Goal: Information Seeking & Learning: Find contact information

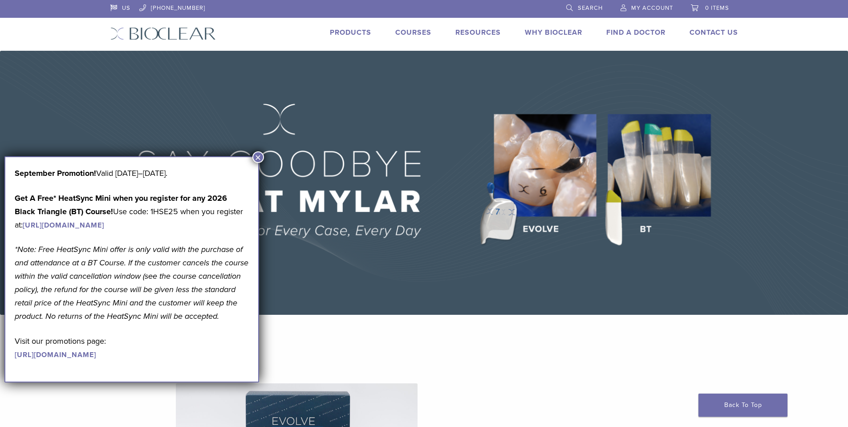
click at [611, 34] on link "Find A Doctor" at bounding box center [636, 32] width 59 height 9
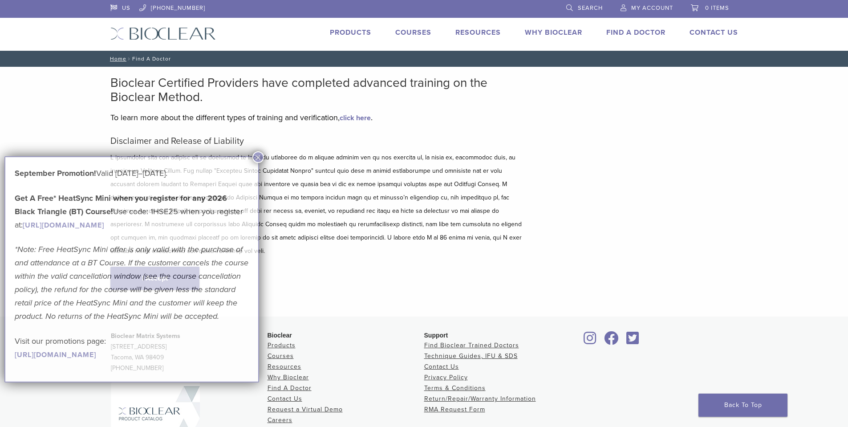
click at [154, 256] on div "September Promotion! Valid [DATE]–[DATE]. Get A Free* HeatSync Mini when you re…" at bounding box center [132, 264] width 234 height 194
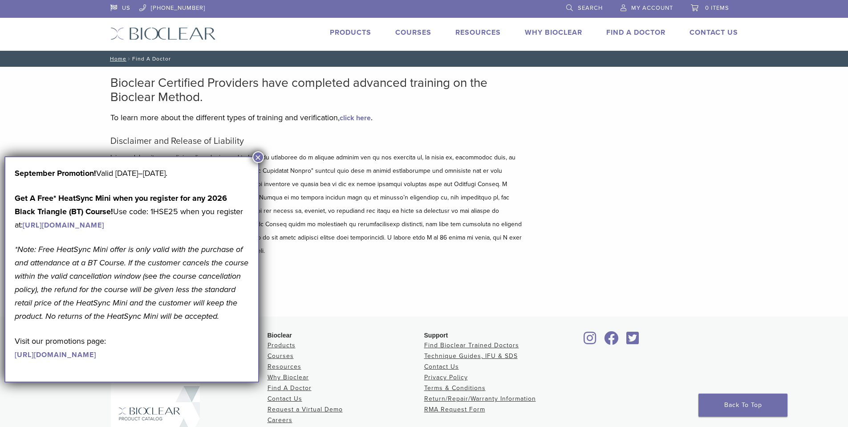
click at [252, 155] on p at bounding box center [317, 204] width 414 height 107
click at [257, 155] on button "×" at bounding box center [259, 157] width 12 height 12
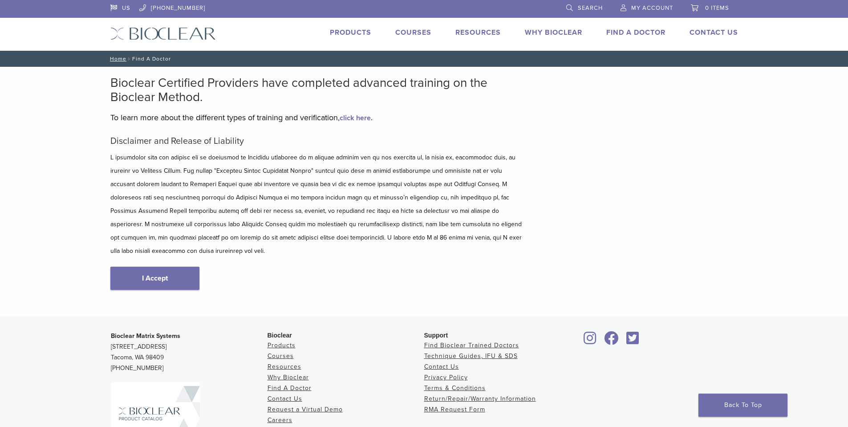
click at [171, 267] on link "I Accept" at bounding box center [154, 278] width 89 height 23
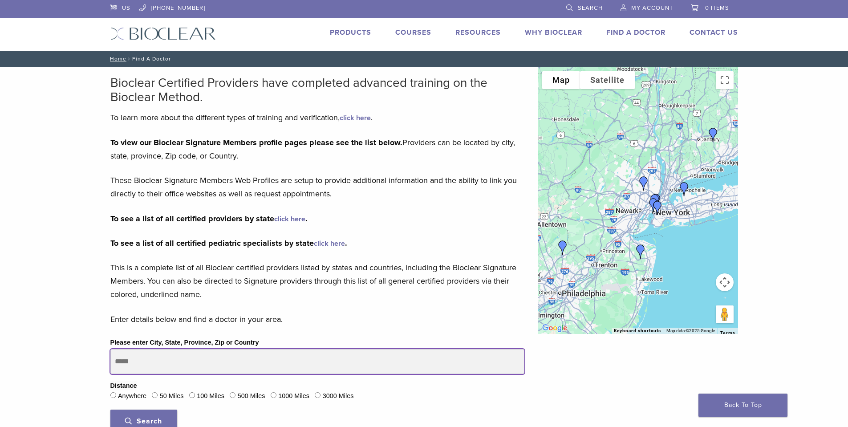
drag, startPoint x: 142, startPoint y: 359, endPoint x: 63, endPoint y: 358, distance: 79.3
type input "*****"
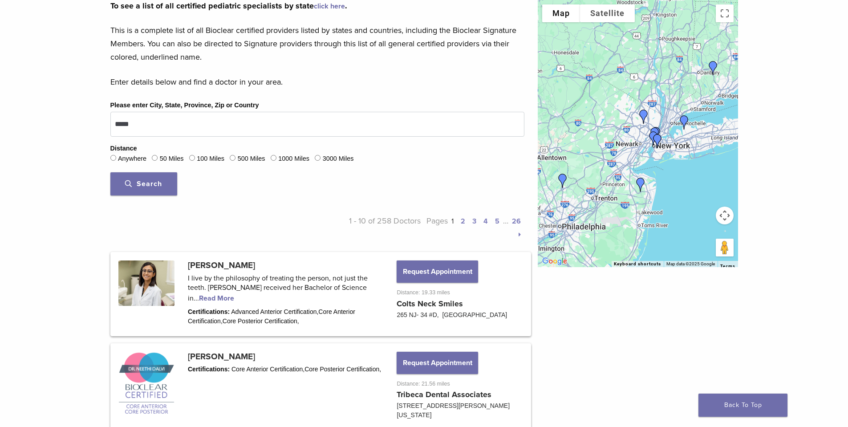
click at [146, 189] on button "Search" at bounding box center [143, 183] width 67 height 23
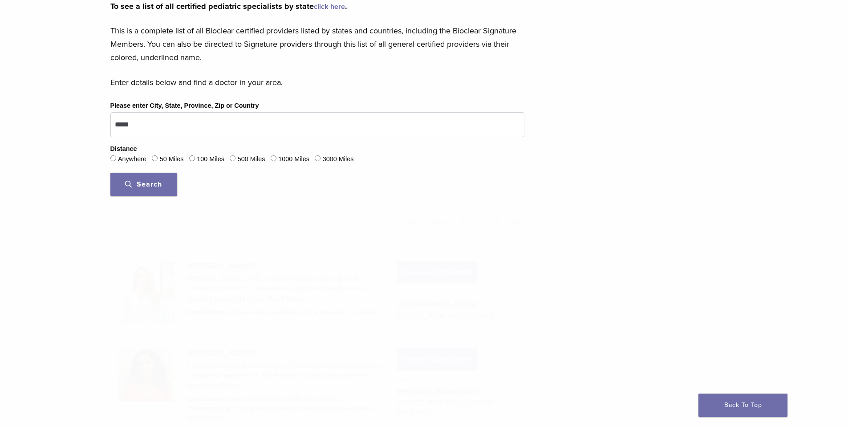
scroll to position [237, 0]
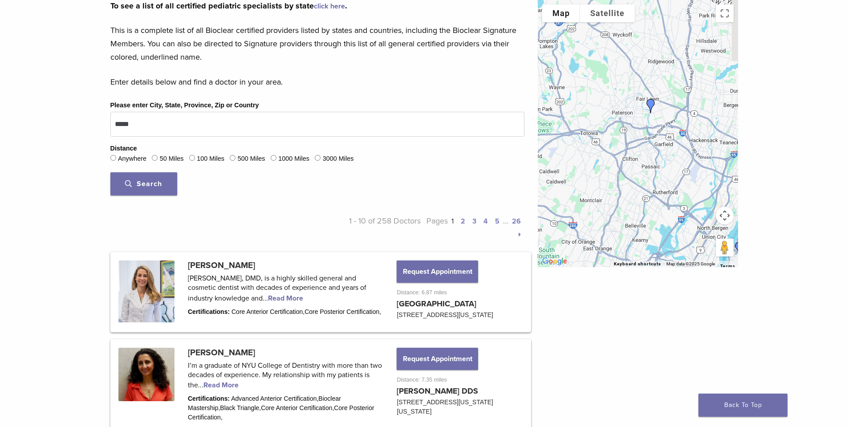
drag, startPoint x: 612, startPoint y: 88, endPoint x: 712, endPoint y: 191, distance: 143.3
click at [712, 191] on div at bounding box center [638, 133] width 200 height 267
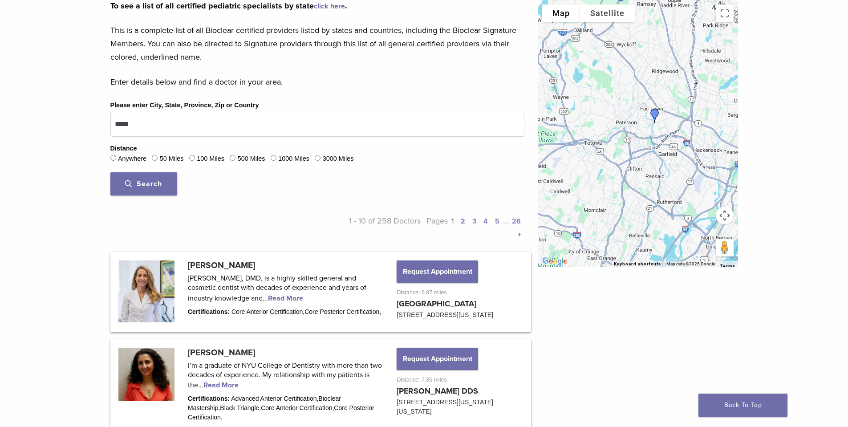
click at [654, 114] on img "Dr. Alejandra Sanchez" at bounding box center [654, 115] width 21 height 21
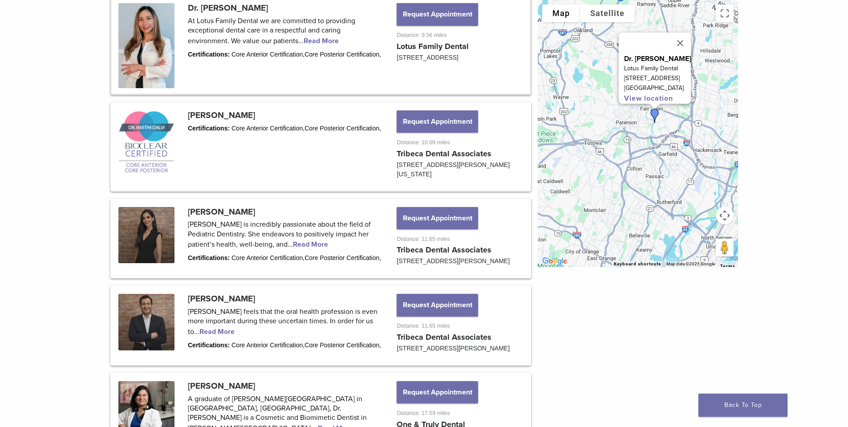
scroll to position [920, 0]
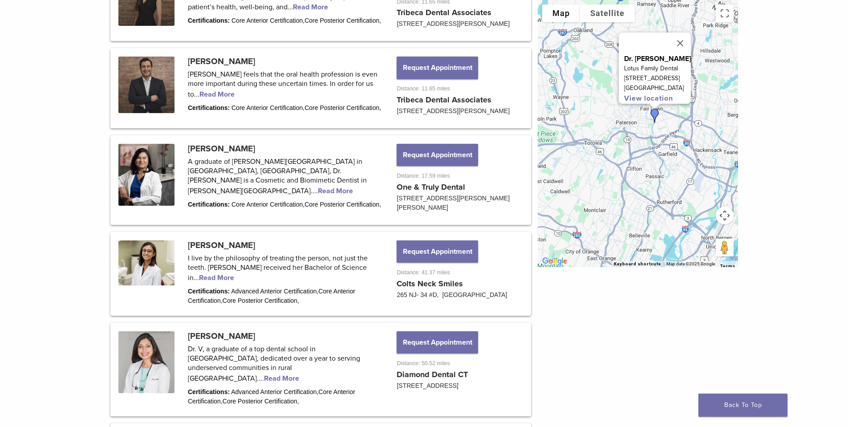
click at [198, 280] on link at bounding box center [321, 273] width 418 height 81
drag, startPoint x: 672, startPoint y: 210, endPoint x: 515, endPoint y: 142, distance: 170.5
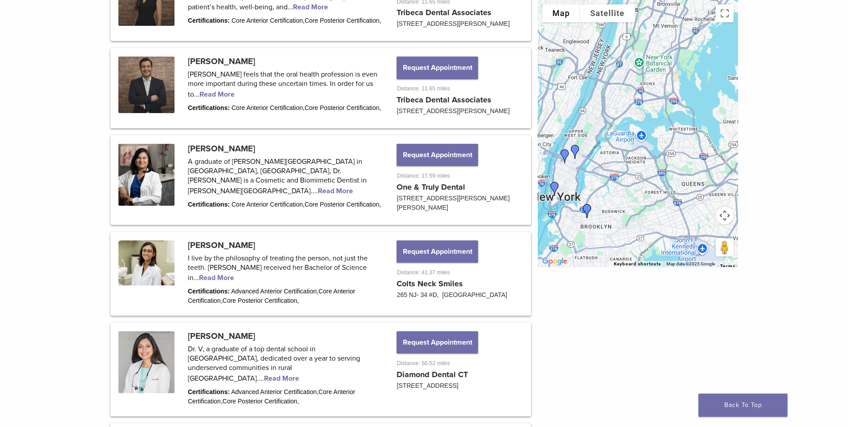
drag, startPoint x: 593, startPoint y: 143, endPoint x: 717, endPoint y: 175, distance: 128.6
click at [716, 175] on div "Dr. Alejandra Sanchez Lotus Family Dental 1 Broadway Elmwood Park Elmwood Park,…" at bounding box center [638, 133] width 200 height 267
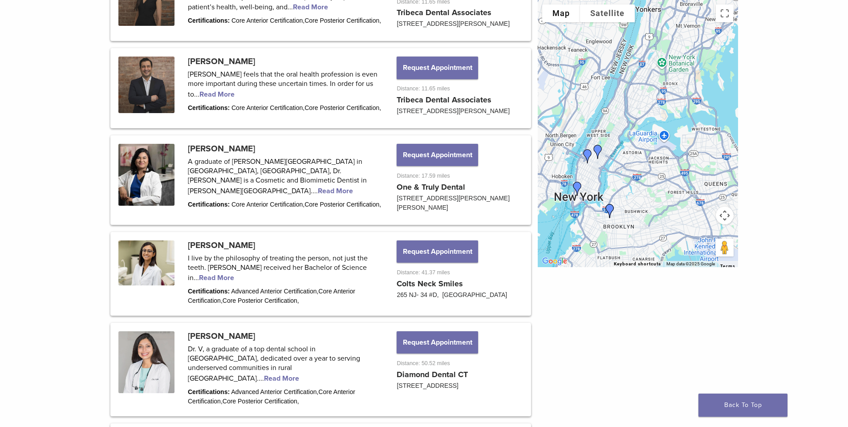
drag, startPoint x: 582, startPoint y: 119, endPoint x: 631, endPoint y: 120, distance: 49.0
click at [629, 120] on div "Dr. Alejandra Sanchez Lotus Family Dental 1 Broadway Elmwood Park Elmwood Park,…" at bounding box center [638, 133] width 200 height 267
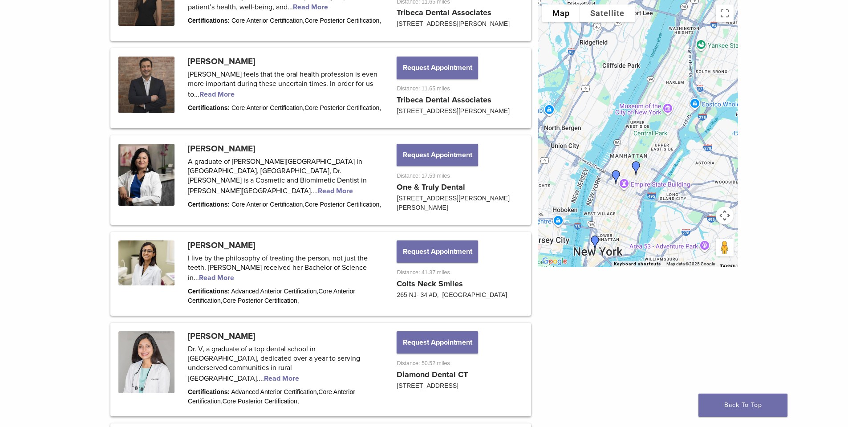
drag, startPoint x: 661, startPoint y: 98, endPoint x: 659, endPoint y: 81, distance: 17.5
click at [659, 81] on div "Dr. Alejandra Sanchez Lotus Family Dental 1 Broadway Elmwood Park Elmwood Park,…" at bounding box center [638, 133] width 200 height 267
click at [636, 168] on img "Dr. Julie Hassid" at bounding box center [636, 168] width 21 height 21
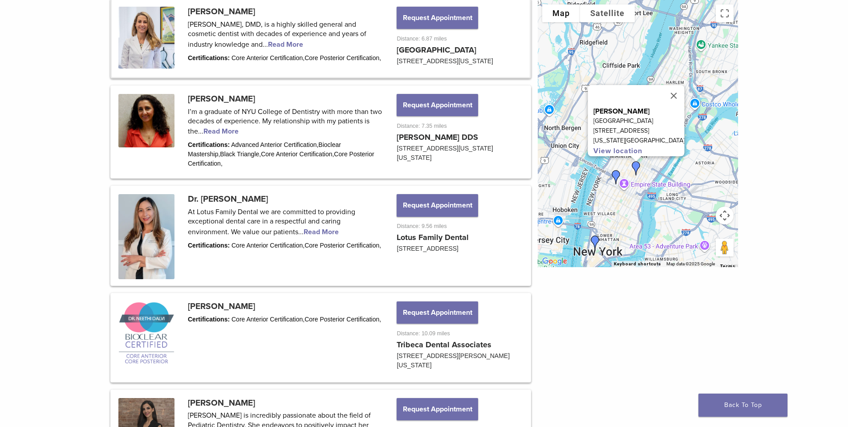
scroll to position [489, 0]
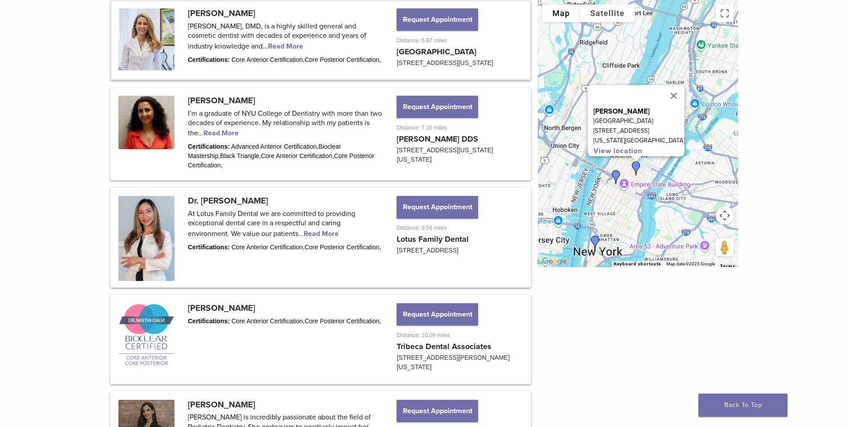
click at [615, 176] on img "Dr. Nina Kiani" at bounding box center [616, 177] width 21 height 21
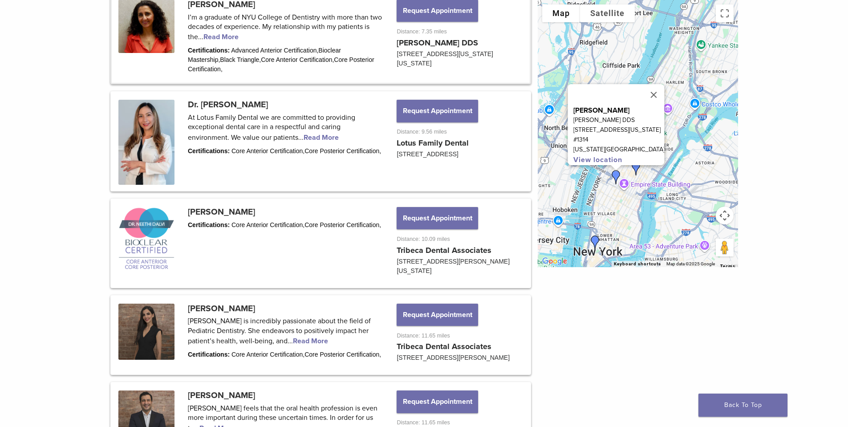
scroll to position [586, 0]
click at [53, 148] on div "Bioclear Certified Providers have completed advanced training on the Bioclear M…" at bounding box center [424, 169] width 848 height 1377
